Goal: Go to known website: Access a specific website the user already knows

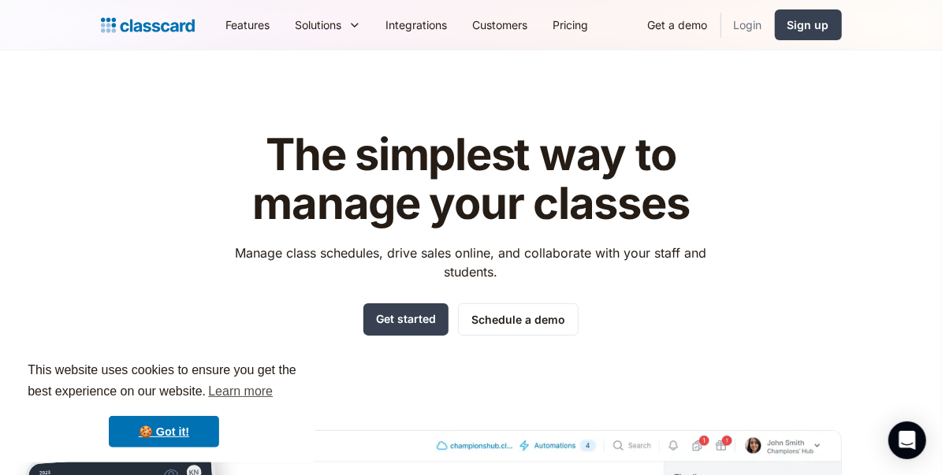
click at [743, 28] on link "Login" at bounding box center [748, 24] width 54 height 35
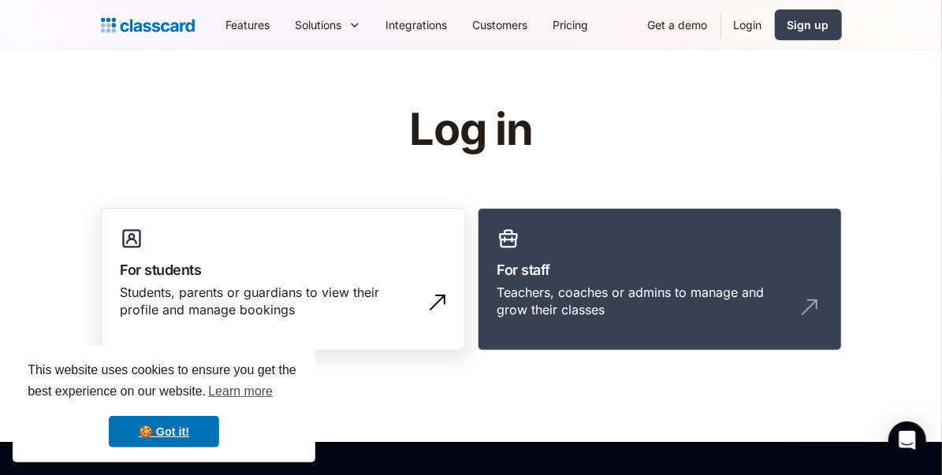
click at [189, 274] on h3 "For students" at bounding box center [283, 269] width 325 height 21
